Goal: Information Seeking & Learning: Learn about a topic

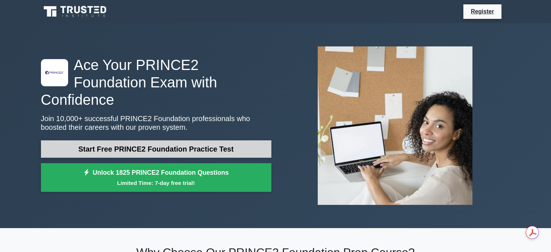
drag, startPoint x: 0, startPoint y: 0, endPoint x: 135, endPoint y: 145, distance: 197.6
click at [135, 145] on link "Start Free PRINCE2 Foundation Practice Test" at bounding box center [156, 148] width 230 height 17
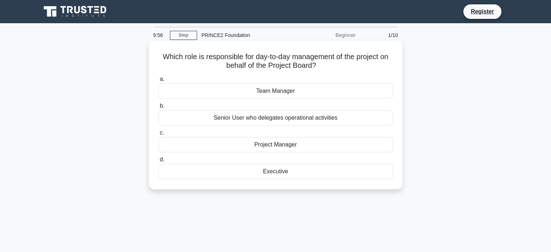
click at [279, 92] on div "Team Manager" at bounding box center [275, 90] width 235 height 15
click at [158, 82] on input "a. Team Manager" at bounding box center [158, 79] width 0 height 5
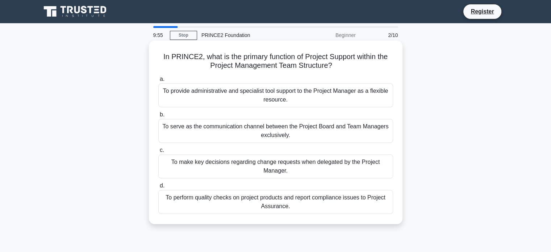
click at [268, 95] on div "To provide administrative and specialist tool support to the Project Manager as…" at bounding box center [275, 95] width 235 height 24
click at [158, 82] on input "a. To provide administrative and specialist tool support to the Project Manager…" at bounding box center [158, 79] width 0 height 5
